Goal: Task Accomplishment & Management: Complete application form

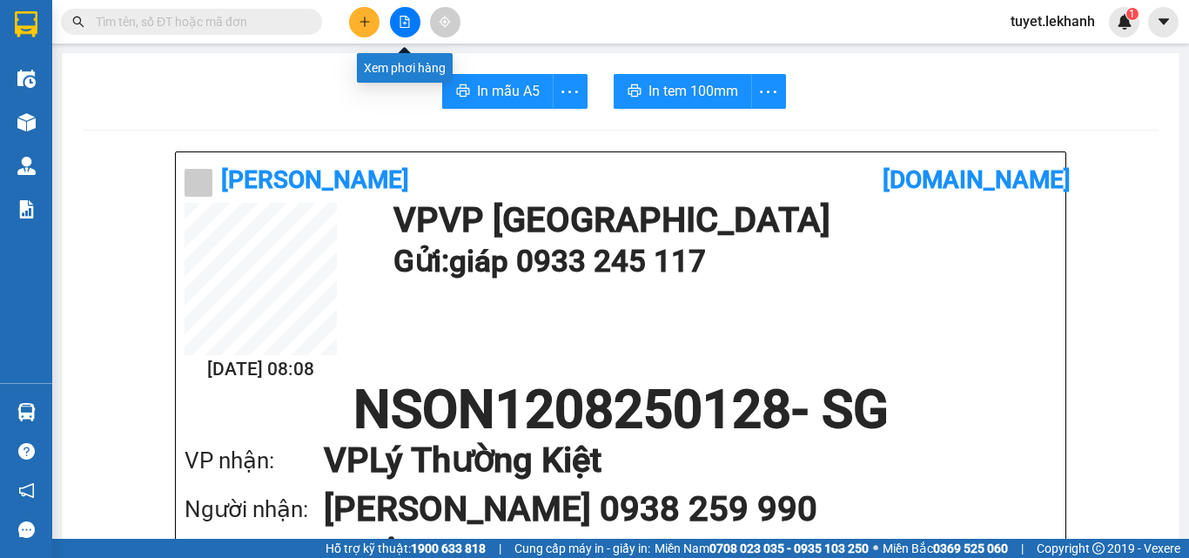
click at [373, 19] on button at bounding box center [364, 22] width 30 height 30
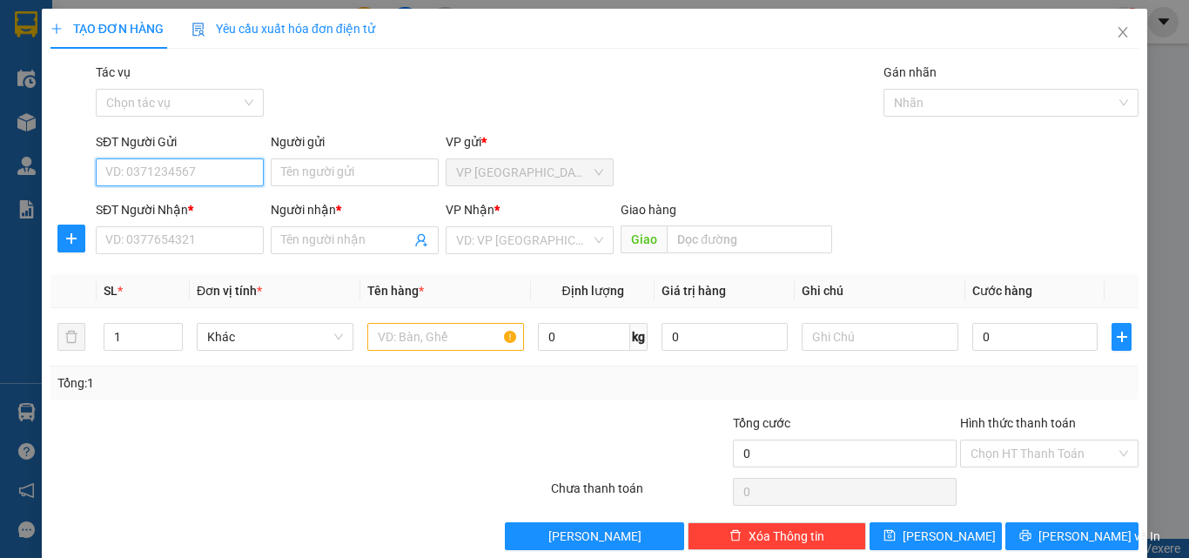
click at [144, 166] on input "SĐT Người Gửi" at bounding box center [180, 172] width 168 height 28
type input "0986930331"
click at [200, 208] on div "0986930331 - THÀNH" at bounding box center [177, 207] width 145 height 19
type input "THÀNH"
type input "0388191633"
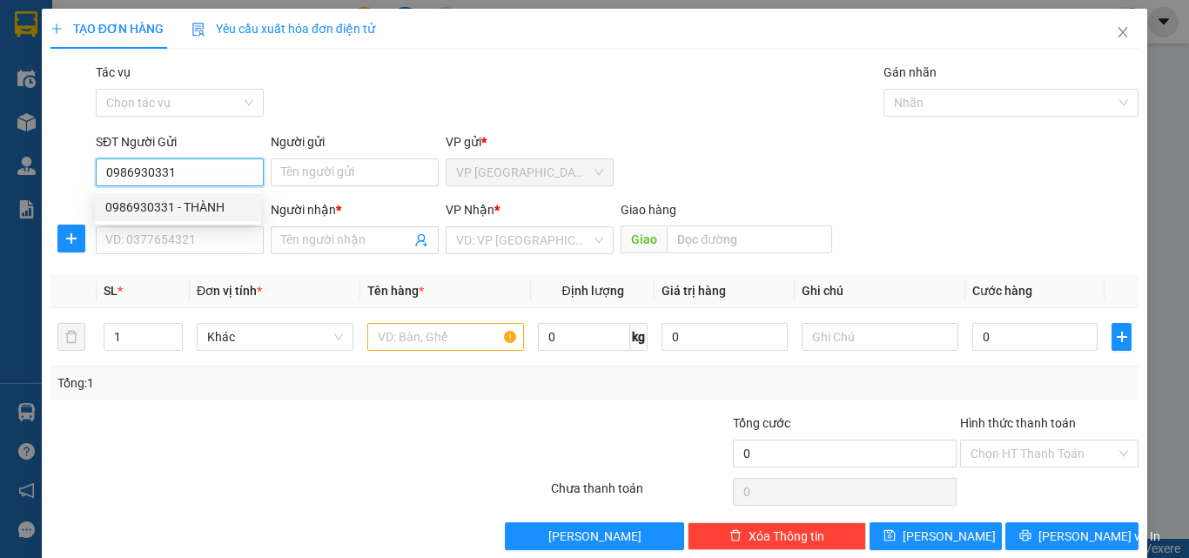
type input "suối"
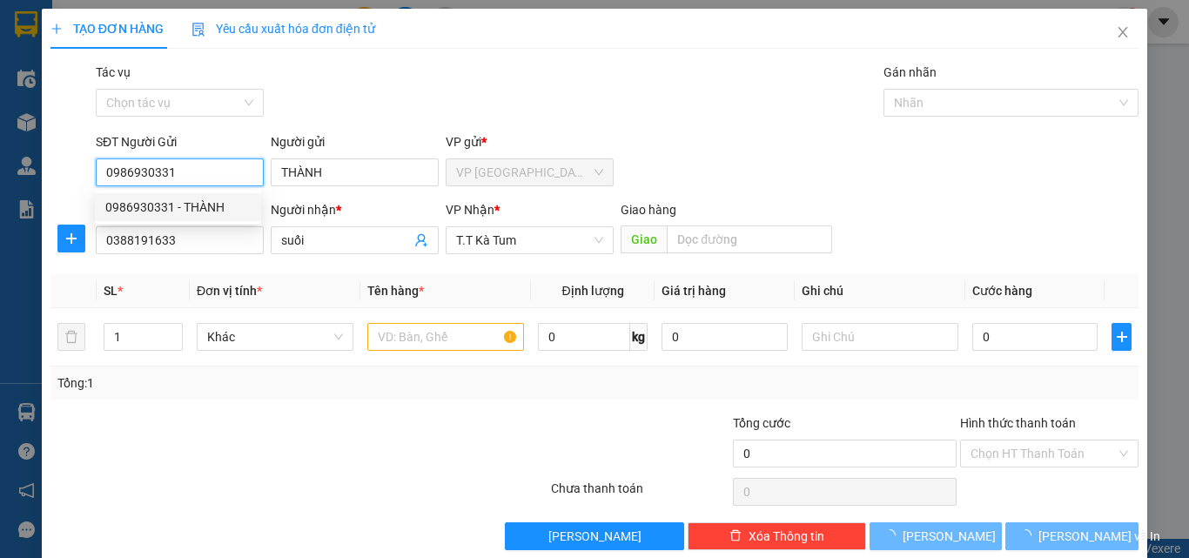
type input "30.000"
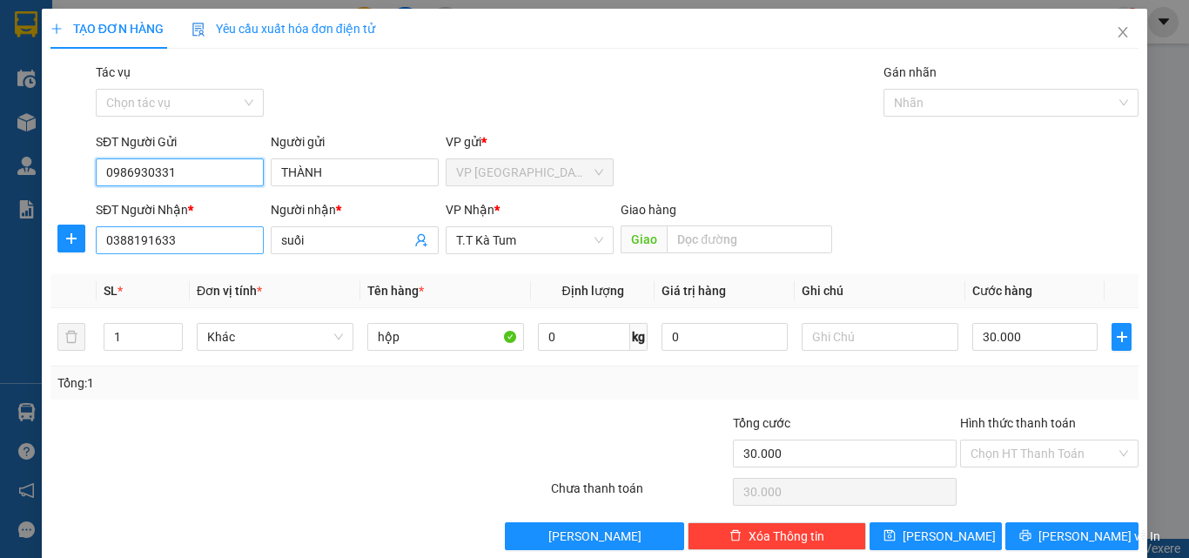
type input "0986930331"
drag, startPoint x: 185, startPoint y: 244, endPoint x: 11, endPoint y: 238, distance: 173.3
click at [9, 245] on div "TẠO ĐƠN HÀNG Yêu cầu xuất hóa đơn điện tử Transit Pickup Surcharge Ids Transit …" at bounding box center [594, 279] width 1189 height 558
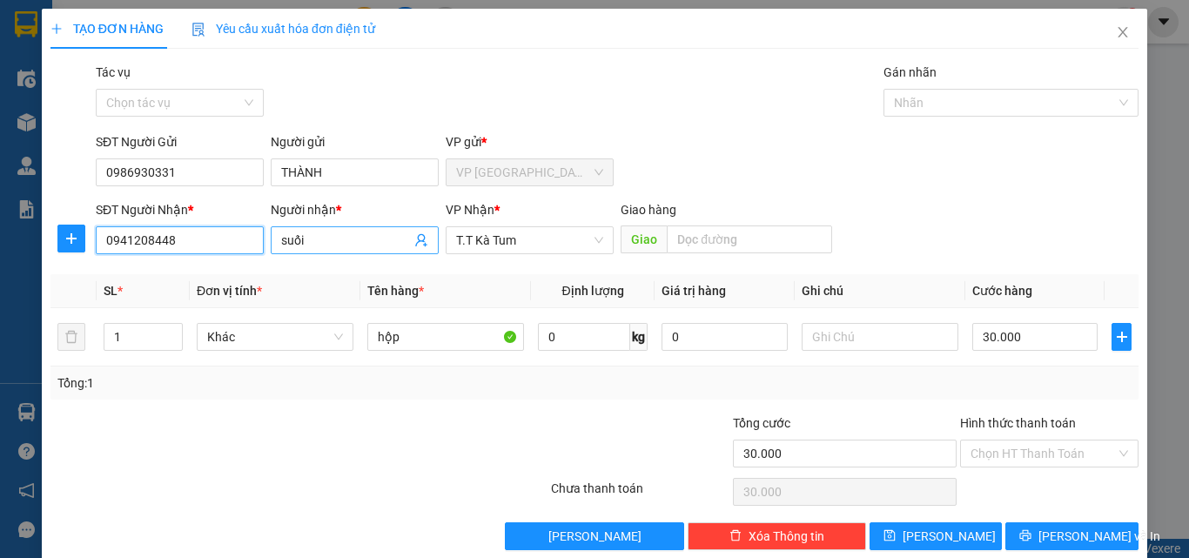
type input "0941208448"
drag, startPoint x: 323, startPoint y: 239, endPoint x: 175, endPoint y: 278, distance: 152.9
click at [175, 278] on div "Transit Pickup Surcharge Ids Transit Deliver Surcharge Ids Transit Deliver Surc…" at bounding box center [594, 307] width 1088 height 488
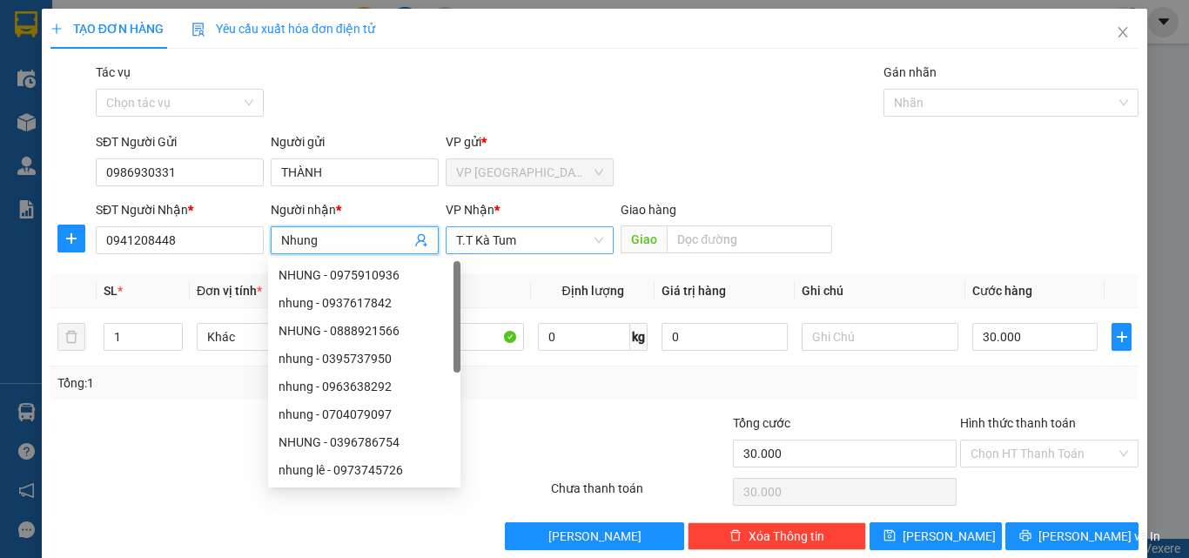
click at [596, 232] on span "T.T Kà Tum" at bounding box center [529, 240] width 147 height 26
type input "Nhung"
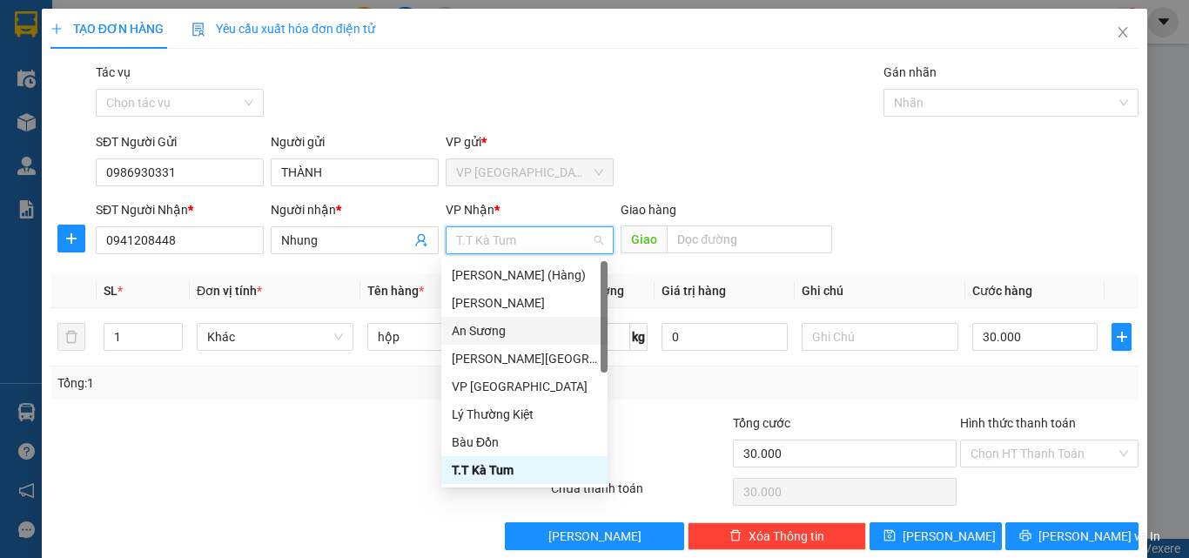
click at [500, 326] on div "An Sương" at bounding box center [524, 330] width 145 height 19
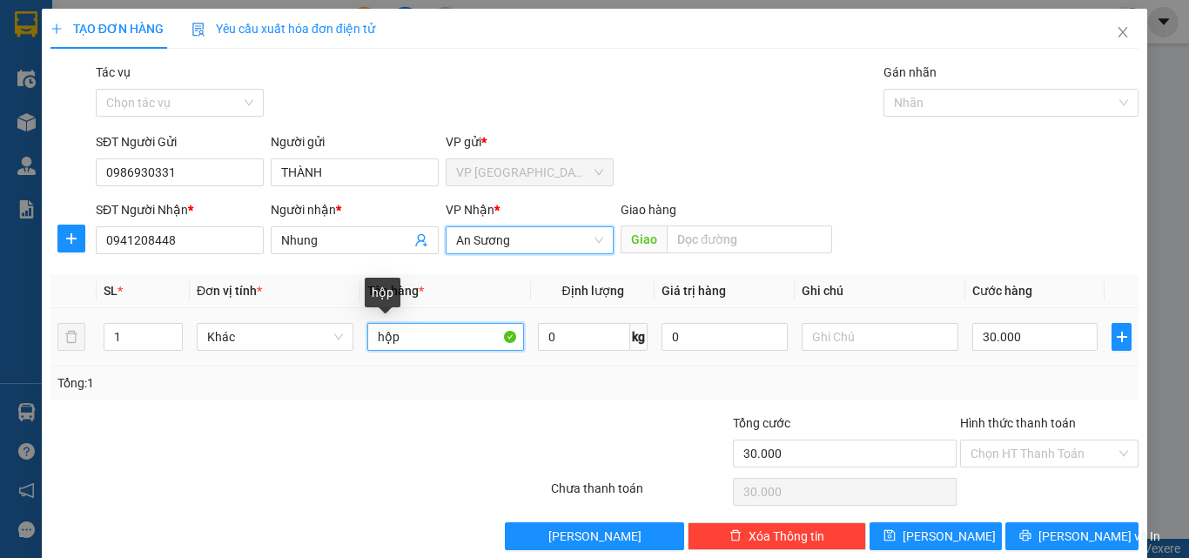
click at [373, 342] on input "hộp" at bounding box center [445, 337] width 157 height 28
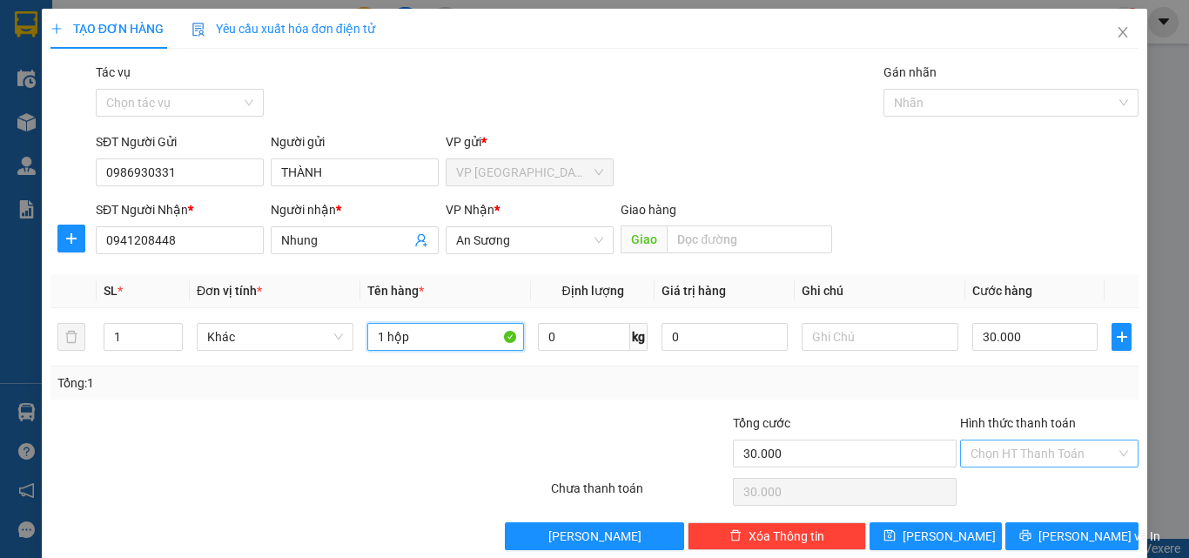
type input "1 hộp"
click at [1098, 452] on input "Hình thức thanh toán" at bounding box center [1043, 454] width 145 height 26
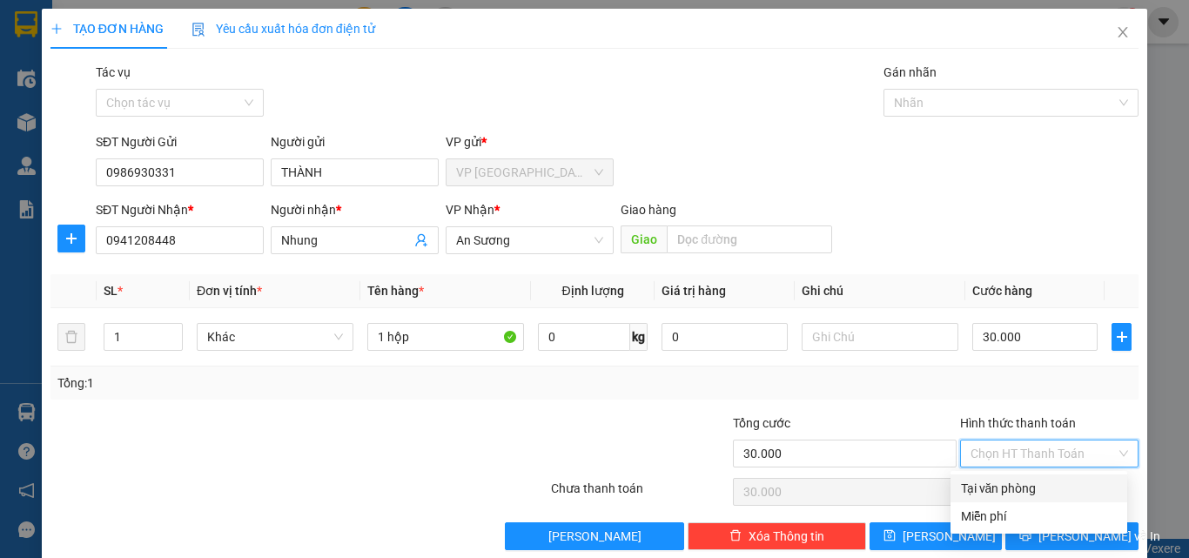
click at [1012, 486] on div "Tại văn phòng" at bounding box center [1039, 488] width 156 height 19
type input "0"
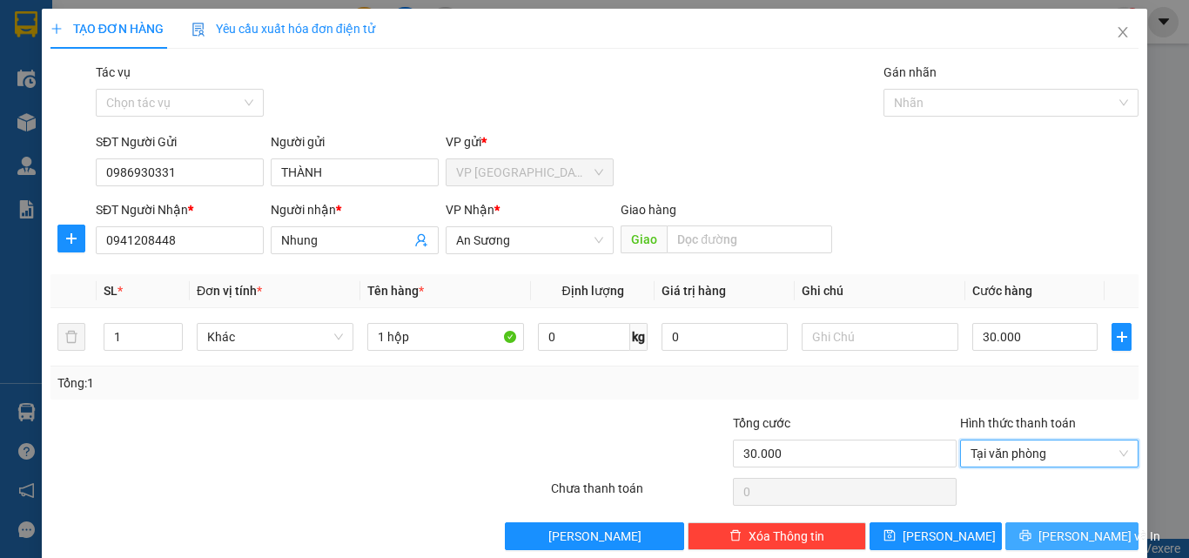
click at [1043, 528] on button "[PERSON_NAME] và In" at bounding box center [1071, 536] width 133 height 28
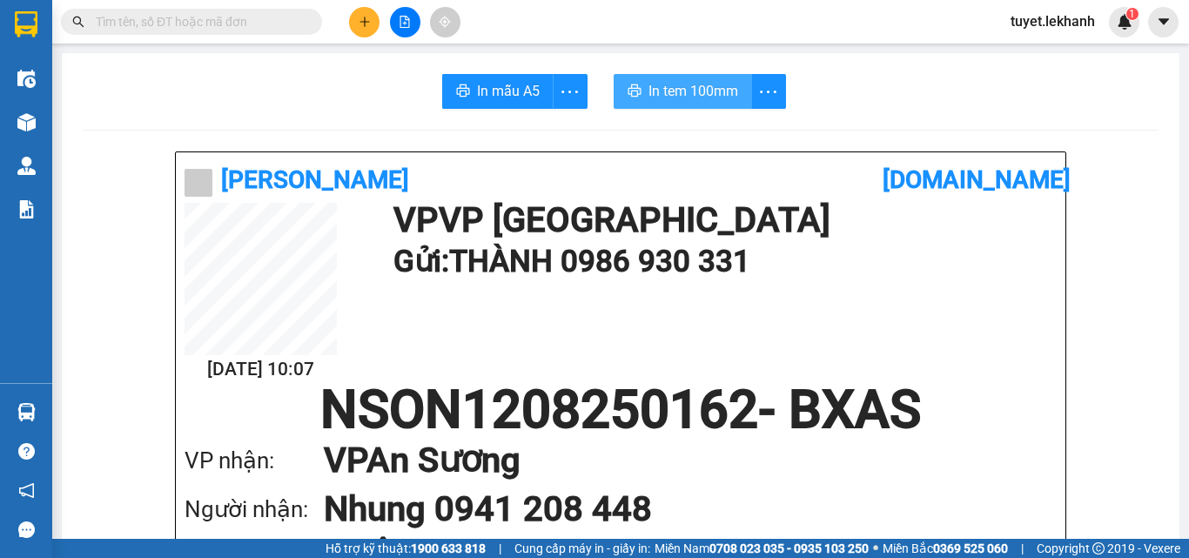
click at [688, 96] on span "In tem 100mm" at bounding box center [694, 91] width 90 height 22
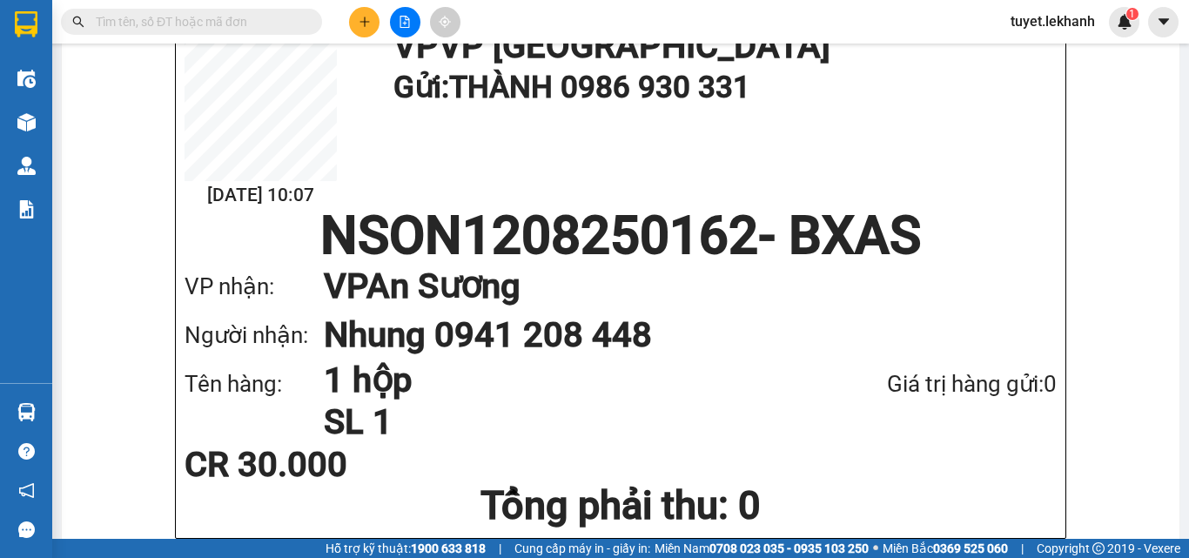
scroll to position [87, 0]
